Goal: Task Accomplishment & Management: Complete application form

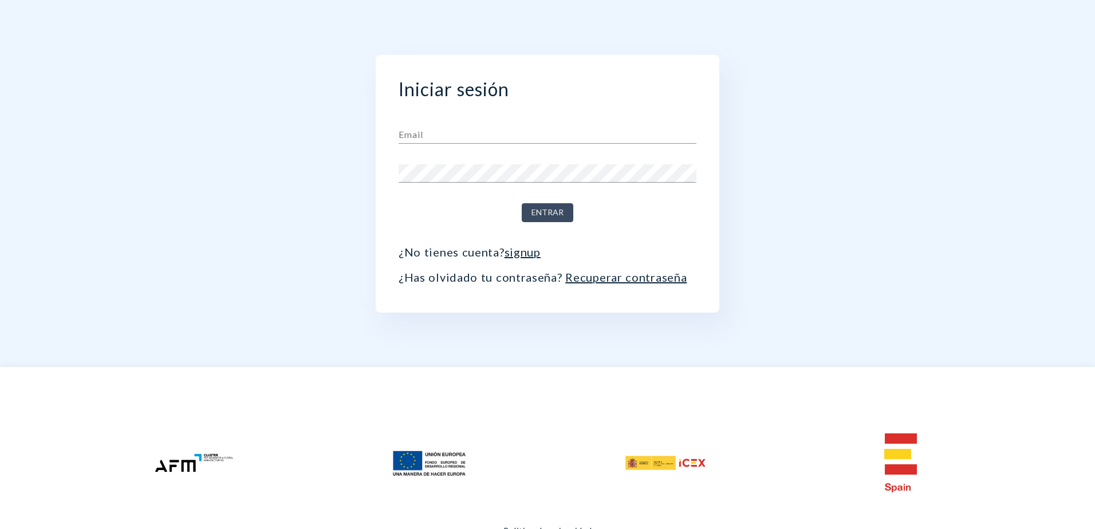
click at [521, 252] on link "signup" at bounding box center [523, 252] width 36 height 14
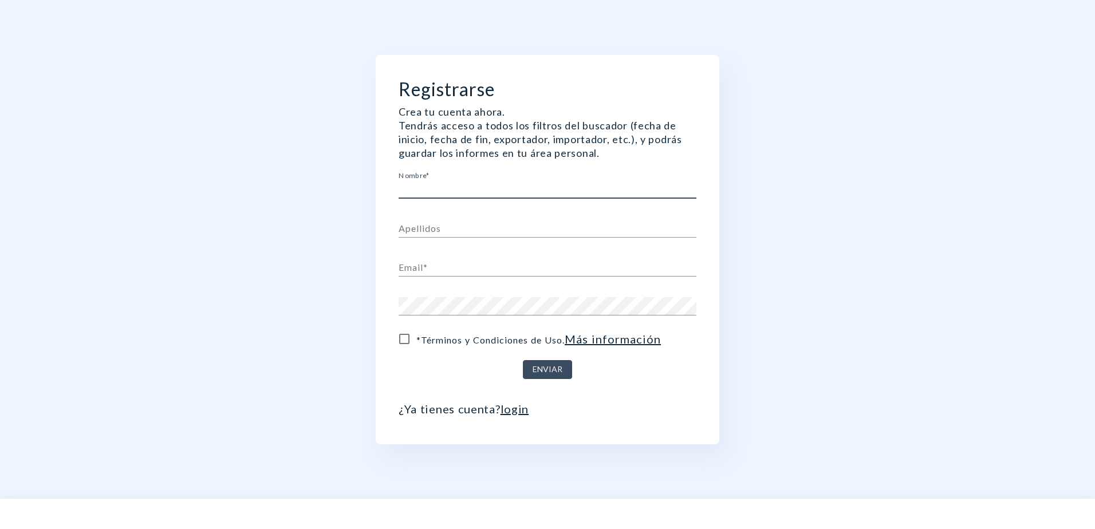
click at [522, 186] on input "text" at bounding box center [548, 189] width 298 height 18
type input "[PERSON_NAME]"
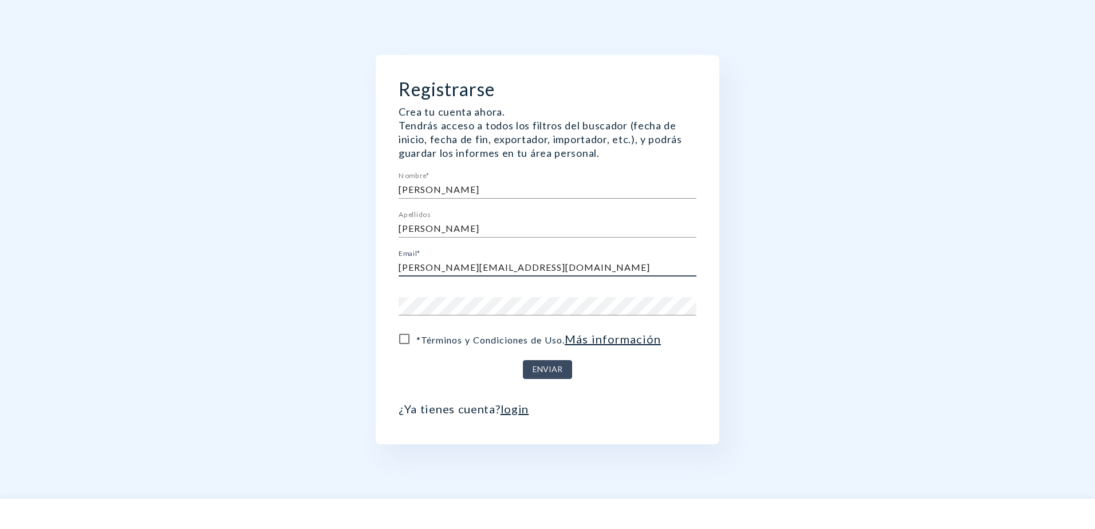
type input "[PERSON_NAME][EMAIL_ADDRESS][DOMAIN_NAME]"
click at [408, 340] on input "* Términos y Condiciones de Uso . Más información" at bounding box center [404, 339] width 24 height 24
checkbox input "true"
click at [529, 369] on button "Enviar" at bounding box center [547, 369] width 49 height 19
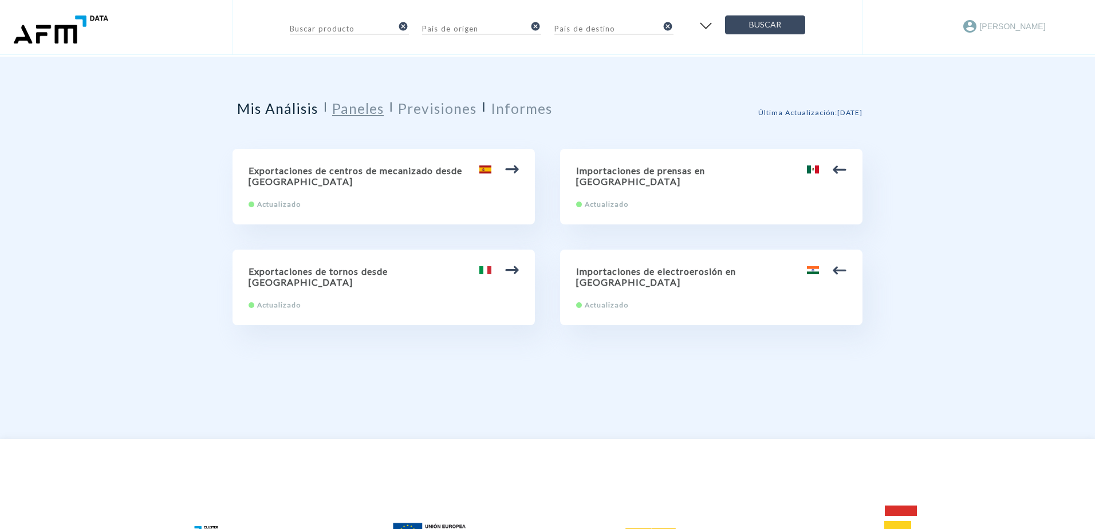
click at [354, 109] on h2 "Paneles" at bounding box center [358, 108] width 52 height 17
click at [532, 111] on h2 "Informes" at bounding box center [521, 108] width 61 height 17
click at [523, 111] on h2 "Informes" at bounding box center [521, 108] width 61 height 17
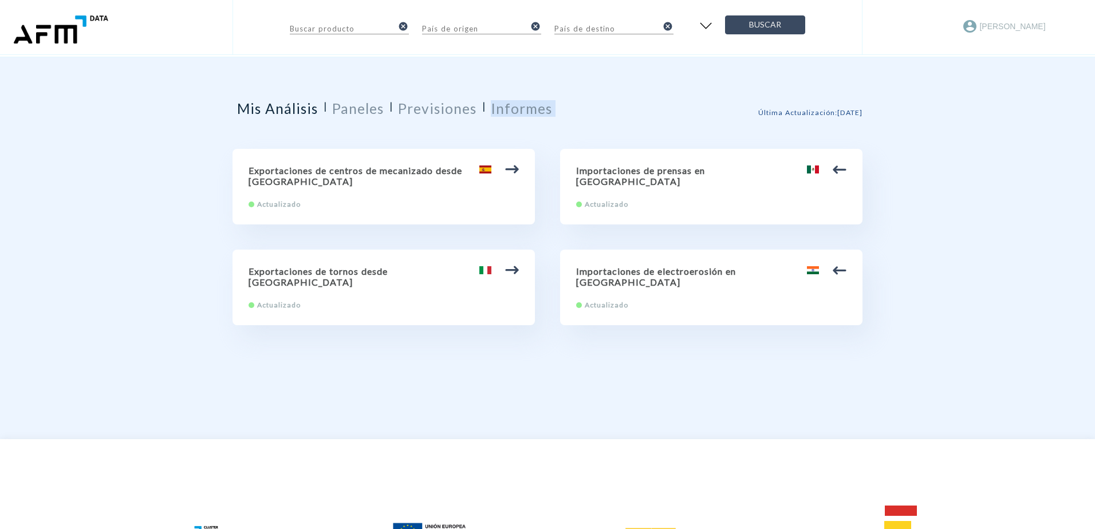
drag, startPoint x: 523, startPoint y: 111, endPoint x: 619, endPoint y: 107, distance: 95.7
click at [619, 107] on div "Mis Análisis | Paneles | Previsiones | Informes Última Actualización : [DATE]" at bounding box center [548, 112] width 630 height 25
drag, startPoint x: 369, startPoint y: 172, endPoint x: 176, endPoint y: 233, distance: 202.3
click at [149, 233] on div "Buscar producto cancel País de origen cancel País de destino cancel Buscar [PER…" at bounding box center [547, 344] width 1095 height 689
drag, startPoint x: 510, startPoint y: 167, endPoint x: 397, endPoint y: 187, distance: 115.2
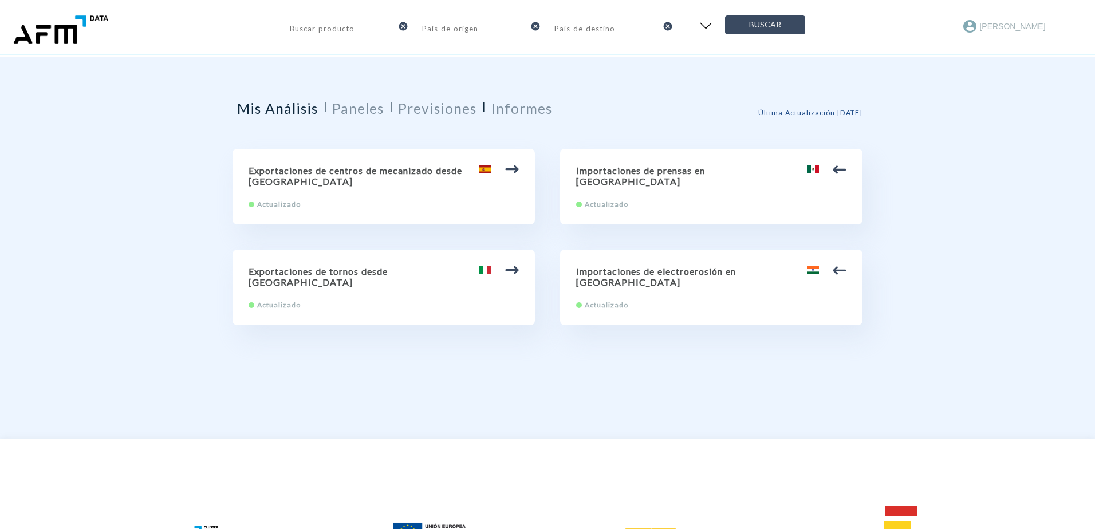
click at [399, 187] on h2 "Exportaciones de centros de mecanizado desde [GEOGRAPHIC_DATA]" at bounding box center [384, 176] width 270 height 22
type input "84.57 Centros de mecanizado, máquinas de puesto fijo y máquinas de puestos múlt…"
type input "[GEOGRAPHIC_DATA]"
click at [364, 167] on h2 "Exportaciones de centros de mecanizado desde [GEOGRAPHIC_DATA]" at bounding box center [384, 176] width 270 height 22
click at [406, 117] on div "Mis Análisis | Paneles | Previsiones | Informes" at bounding box center [395, 112] width 325 height 25
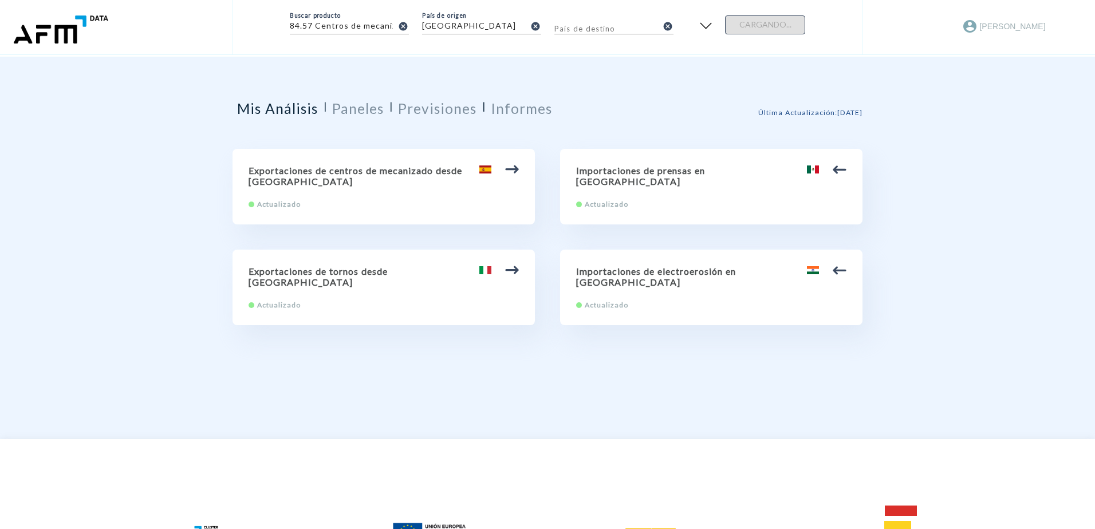
click at [341, 30] on input "84.57 Centros de mecanizado, máquinas de puesto fijo y máquinas de puestos múlt…" at bounding box center [341, 28] width 103 height 14
click at [241, 81] on div "Mis Análisis | Paneles | Previsiones | Informes Última Actualización : [DATE] E…" at bounding box center [548, 232] width 630 height 351
click at [704, 24] on img "button" at bounding box center [705, 25] width 19 height 17
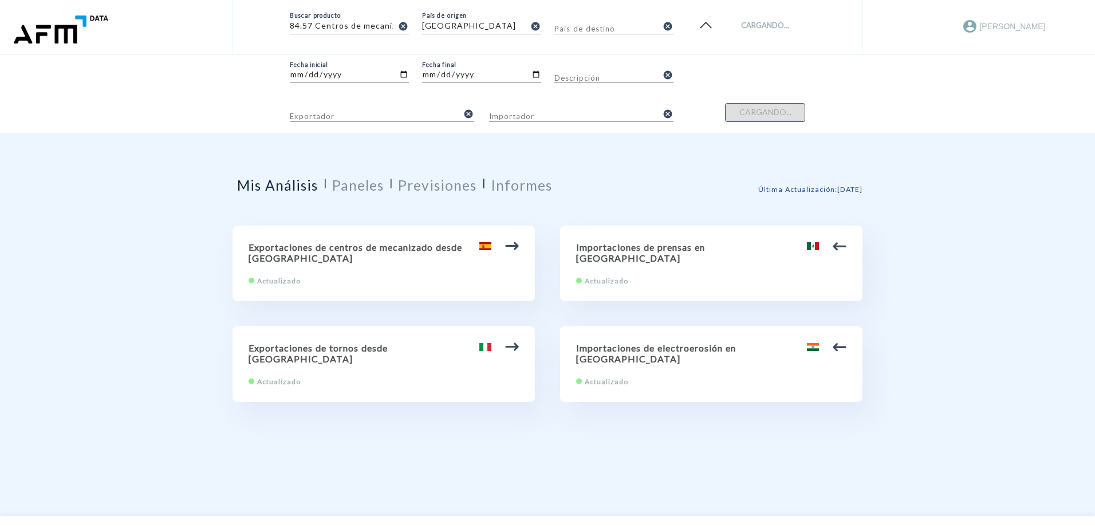
click at [416, 208] on div "Mis Análisis | Paneles | Previsiones | Informes Última Actualización : [DATE] E…" at bounding box center [548, 309] width 630 height 351
click at [415, 187] on h2 "Previsiones" at bounding box center [437, 185] width 78 height 17
click at [681, 167] on div "Mis Análisis | Paneles | Previsiones | Informes Última Actualización : [DATE] E…" at bounding box center [548, 309] width 630 height 351
click at [355, 25] on input "84.57 Centros de mecanizado, máquinas de puesto fijo y máquinas de puestos múlt…" at bounding box center [341, 28] width 103 height 14
click at [537, 23] on icon "cancel" at bounding box center [535, 26] width 10 height 10
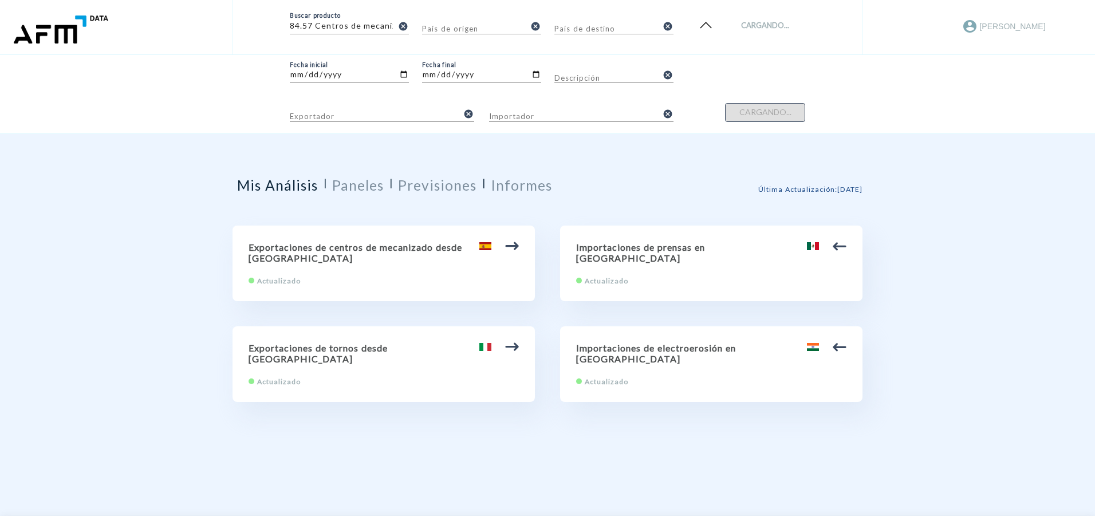
click at [399, 25] on icon "cancel" at bounding box center [403, 26] width 10 height 10
click at [356, 28] on input "text" at bounding box center [341, 28] width 103 height 14
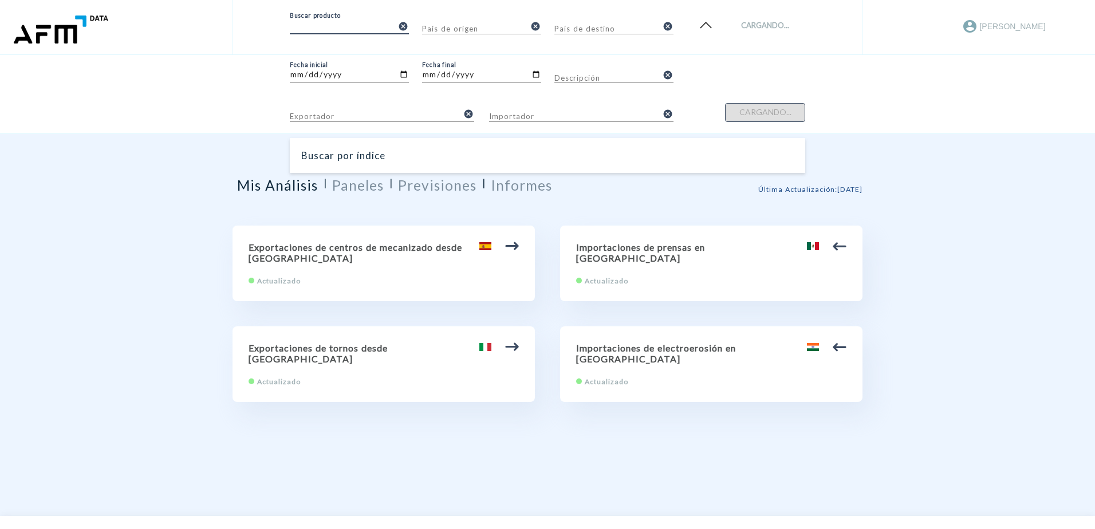
click at [367, 33] on input "text" at bounding box center [341, 28] width 103 height 14
click at [337, 158] on div "Buscar por índice" at bounding box center [547, 155] width 515 height 35
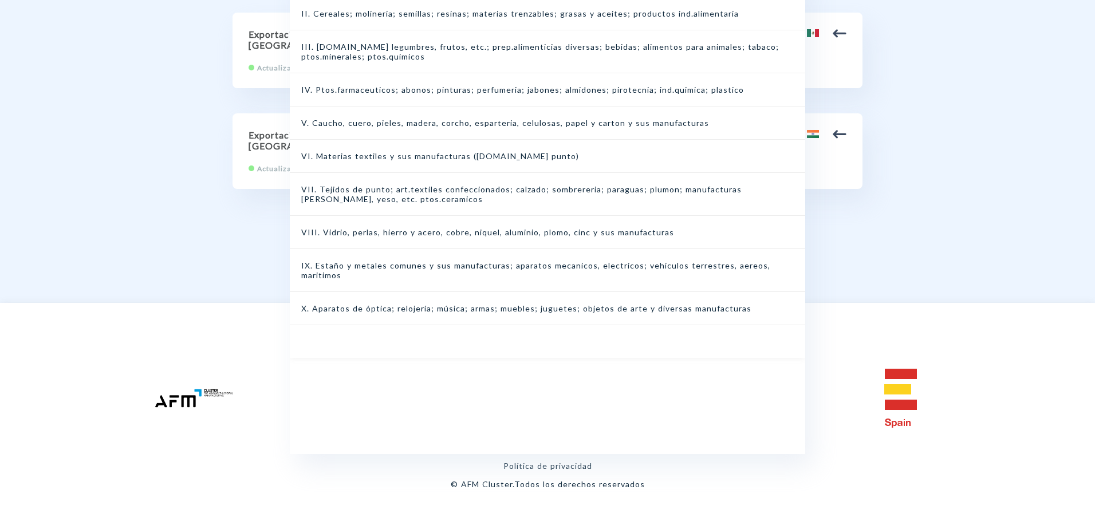
scroll to position [229, 0]
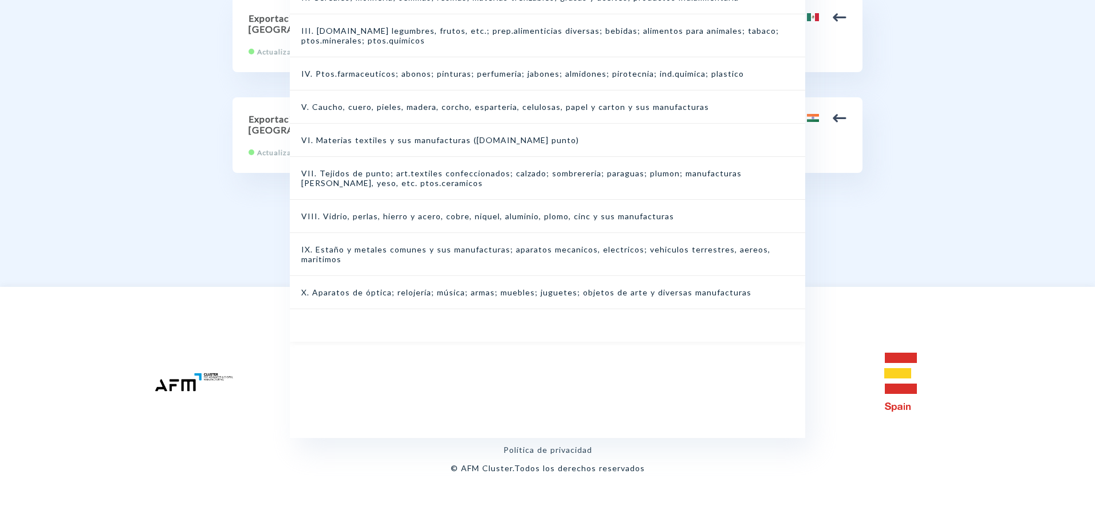
click at [207, 266] on div "Buscar producto cancel Productos close I. Animales vivos y productos [PERSON_NA…" at bounding box center [547, 154] width 1095 height 766
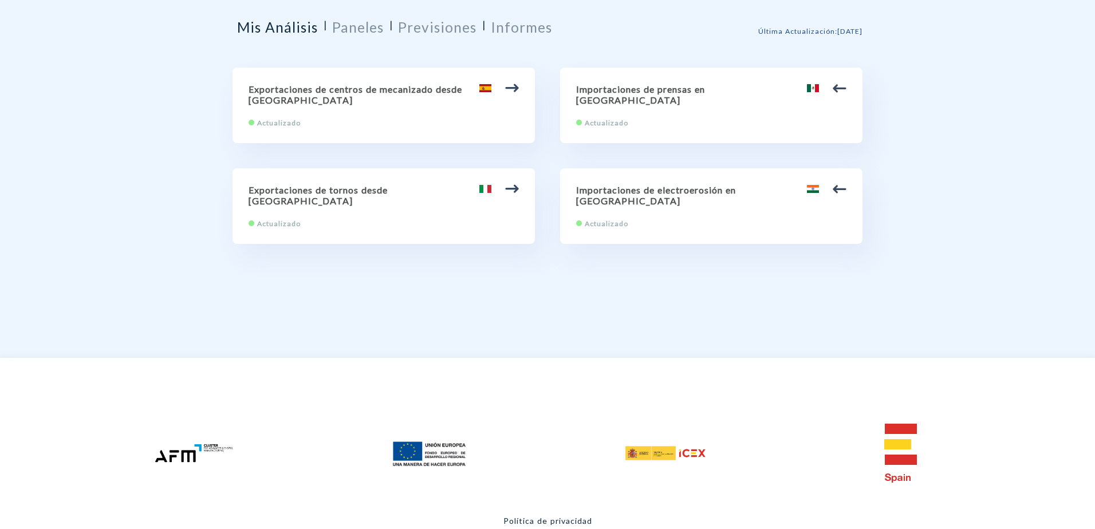
scroll to position [0, 0]
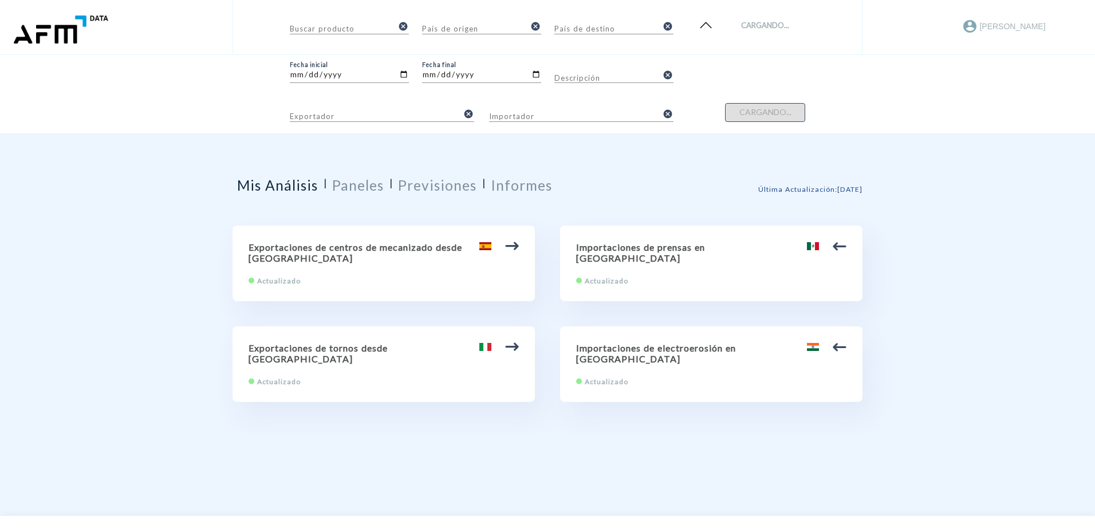
click at [50, 21] on img at bounding box center [59, 30] width 101 height 32
click at [66, 37] on img at bounding box center [59, 30] width 101 height 32
click at [66, 31] on img at bounding box center [59, 30] width 101 height 32
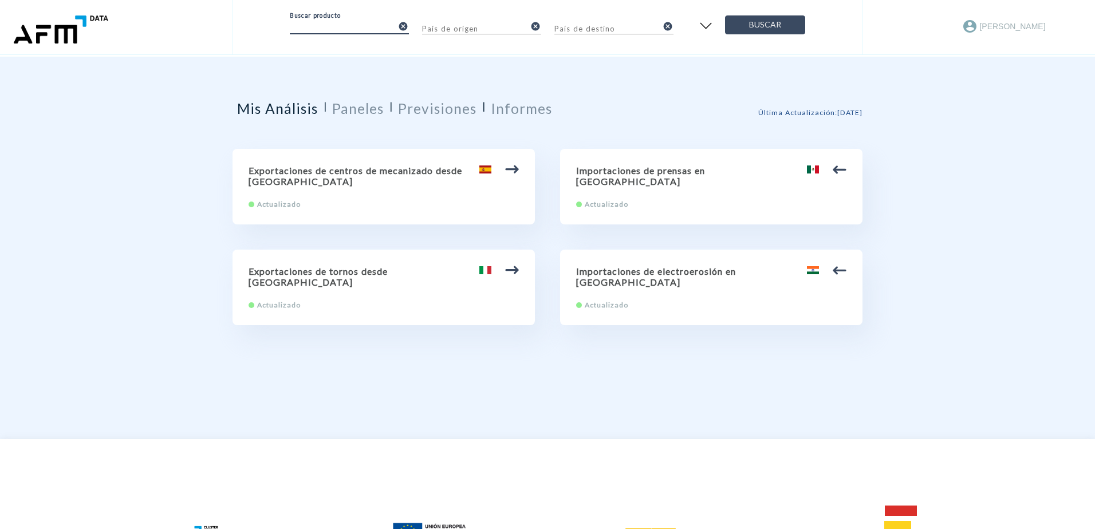
click at [362, 26] on input "text" at bounding box center [341, 28] width 103 height 14
click at [354, 57] on div "Buscar por índice" at bounding box center [547, 54] width 515 height 35
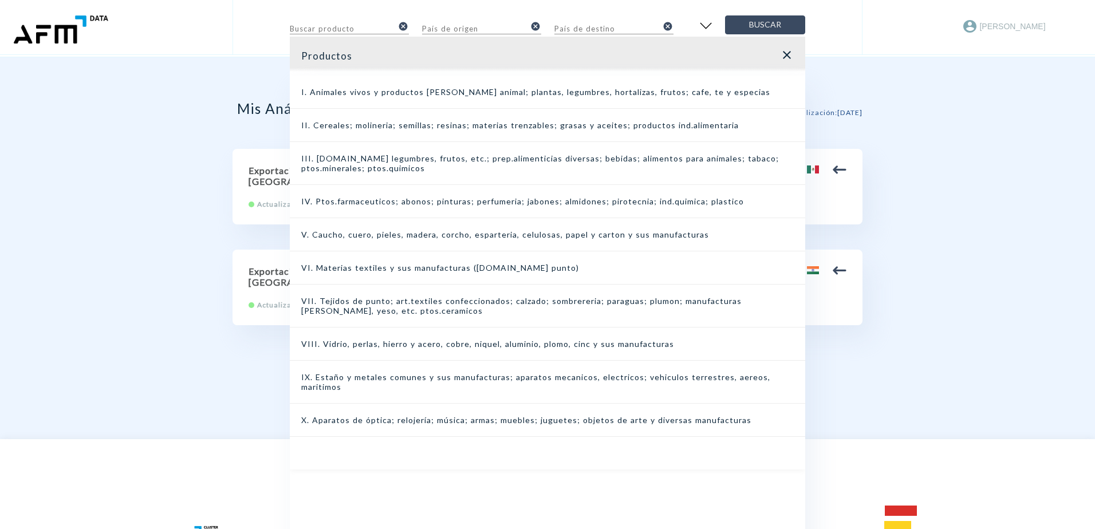
click at [111, 407] on div "Buscar producto cancel Productos close I. Animales vivos y productos [PERSON_NA…" at bounding box center [547, 344] width 1095 height 689
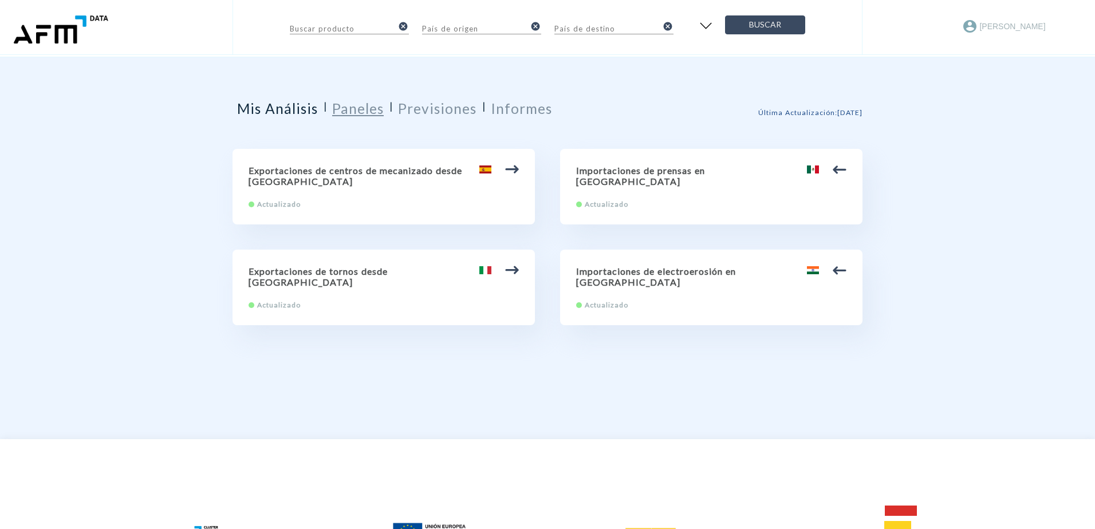
click at [361, 109] on h2 "Paneles" at bounding box center [358, 108] width 52 height 17
click at [450, 108] on h2 "Previsiones" at bounding box center [437, 108] width 78 height 17
click at [542, 108] on h2 "Informes" at bounding box center [521, 108] width 61 height 17
drag, startPoint x: 542, startPoint y: 108, endPoint x: 627, endPoint y: 119, distance: 84.9
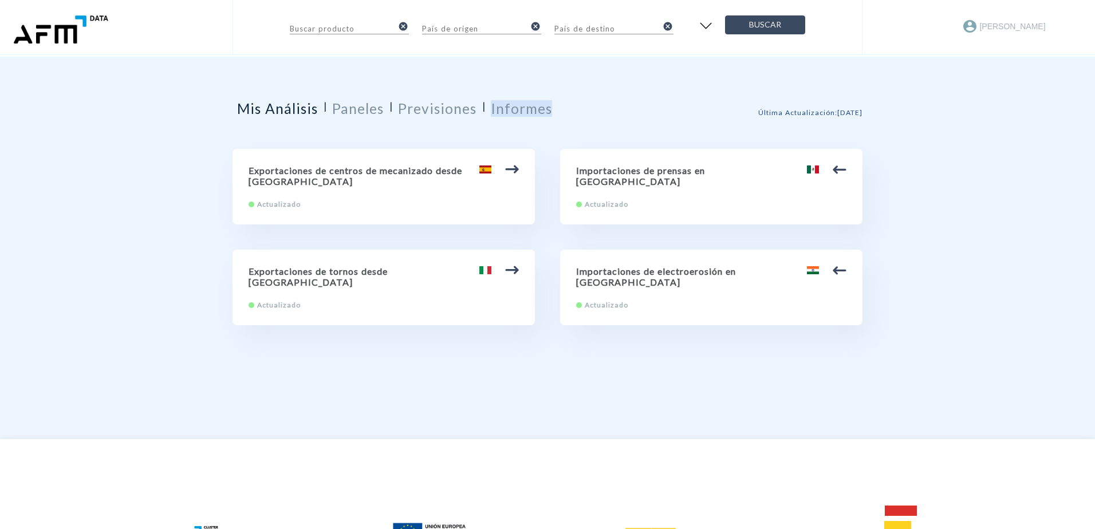
click at [627, 119] on div "Mis Análisis | Paneles | Previsiones | Informes Última Actualización : [DATE]" at bounding box center [548, 112] width 630 height 25
click at [706, 27] on img "button" at bounding box center [705, 25] width 19 height 17
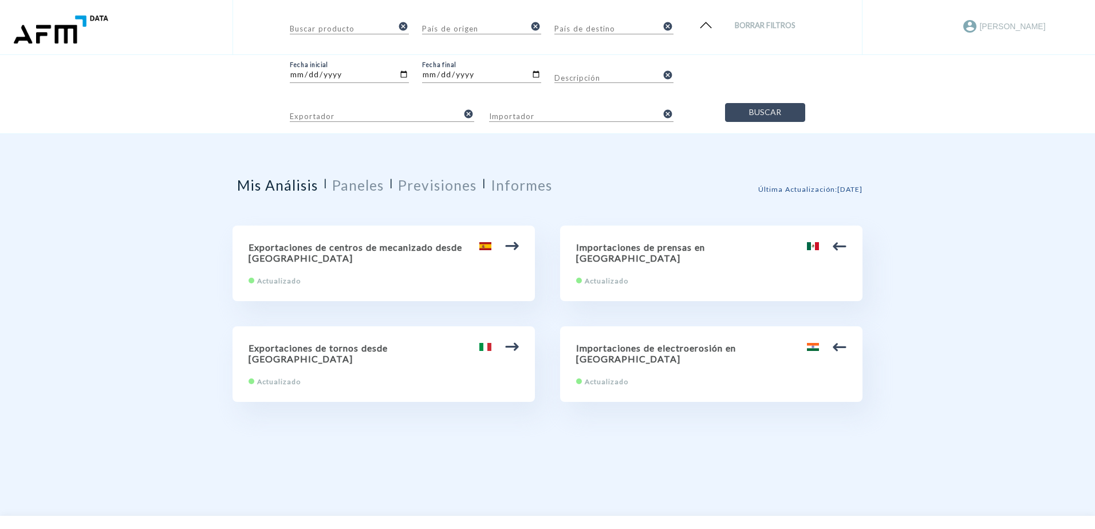
click at [338, 248] on h2 "Exportaciones de centros de mecanizado desde [GEOGRAPHIC_DATA]" at bounding box center [384, 253] width 270 height 22
type input "84.57 Centros de mecanizado, máquinas de puesto fijo y máquinas de puestos múlt…"
type input "[GEOGRAPHIC_DATA]"
type input "[DATE]"
